Goal: Obtain resource: Obtain resource

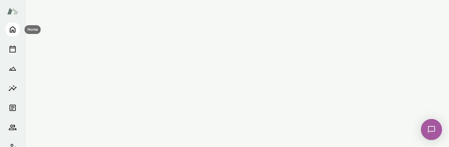
click at [17, 32] on button "Home" at bounding box center [13, 29] width 14 height 14
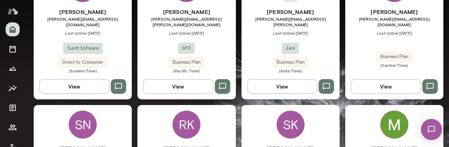
scroll to position [233, 0]
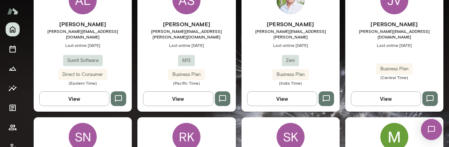
click at [384, 33] on span "[PERSON_NAME][EMAIL_ADDRESS][DOMAIN_NAME]" at bounding box center [394, 33] width 98 height 11
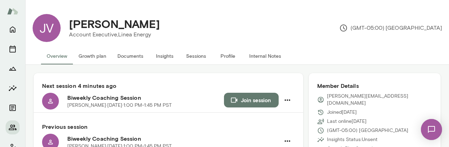
click at [129, 60] on button "Documents" at bounding box center [130, 56] width 37 height 17
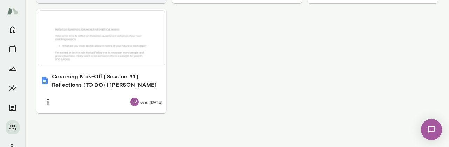
scroll to position [354, 0]
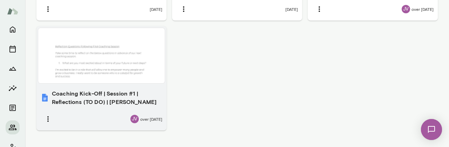
click at [136, 71] on div at bounding box center [101, 56] width 121 height 50
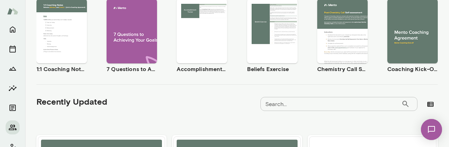
scroll to position [116, 0]
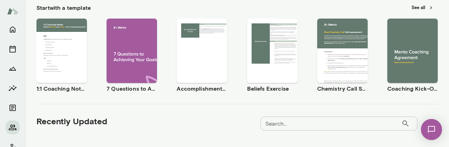
click at [72, 28] on div "Use template Preview" at bounding box center [61, 51] width 50 height 64
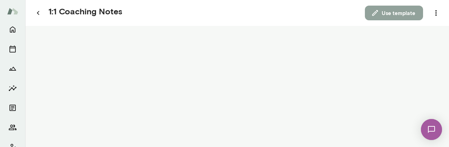
click at [400, 18] on button "Use template" at bounding box center [394, 13] width 58 height 15
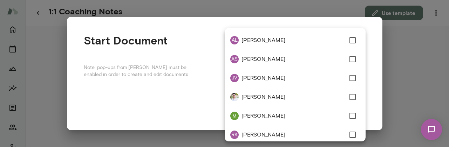
click at [344, 0] on div "**********" at bounding box center [224, 0] width 449 height 0
type input "**********"
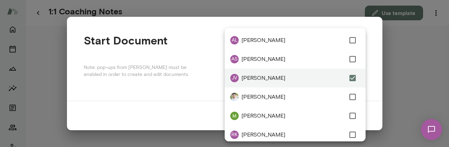
click at [371, 103] on div at bounding box center [224, 73] width 449 height 147
